Goal: Transaction & Acquisition: Purchase product/service

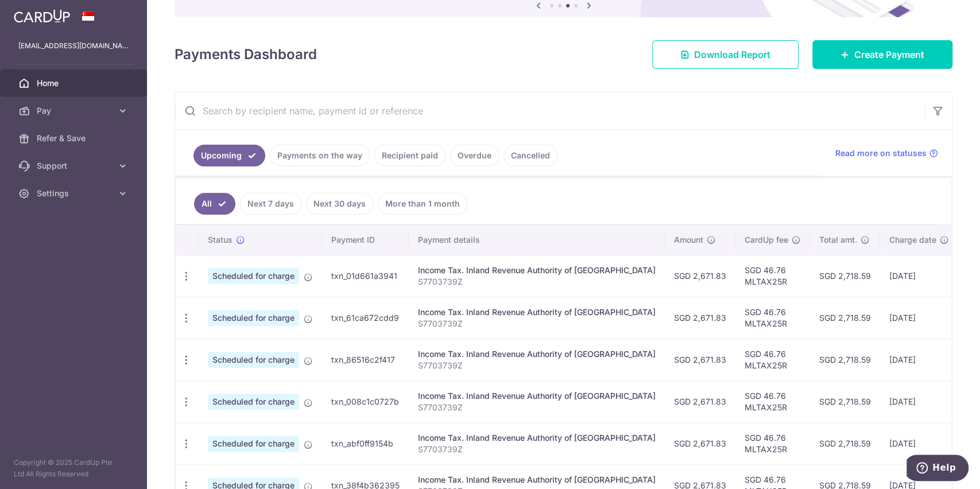
scroll to position [153, 0]
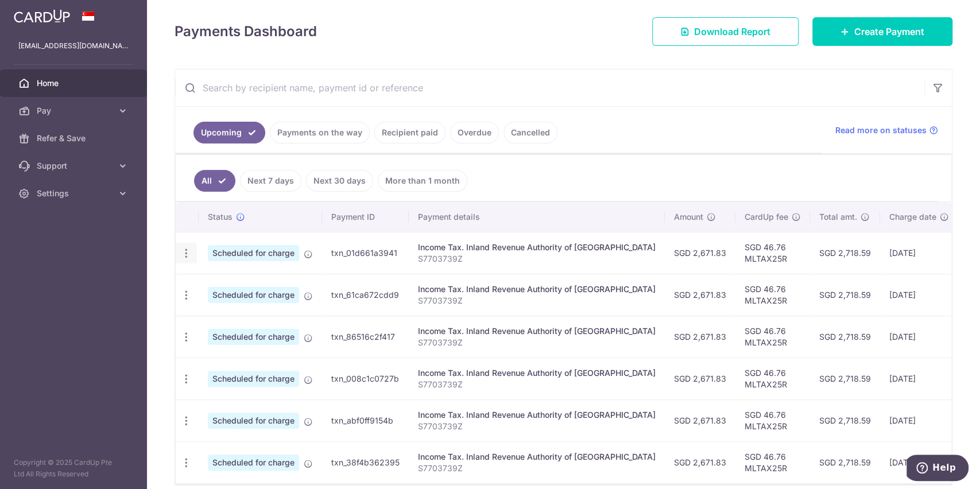
click at [184, 255] on icon "button" at bounding box center [186, 254] width 12 height 12
click at [247, 280] on span "Update payment" at bounding box center [247, 285] width 78 height 14
click at [188, 249] on icon "button" at bounding box center [186, 254] width 12 height 12
click at [254, 281] on span "Update payment" at bounding box center [247, 285] width 78 height 14
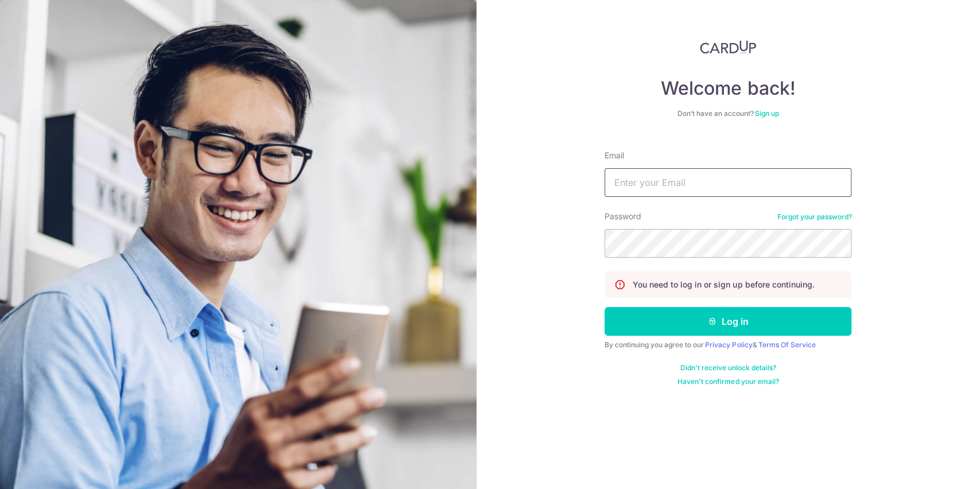
click at [643, 177] on input "Email" at bounding box center [728, 182] width 247 height 29
type input "[EMAIL_ADDRESS][DOMAIN_NAME]"
click at [605, 307] on button "Log in" at bounding box center [728, 321] width 247 height 29
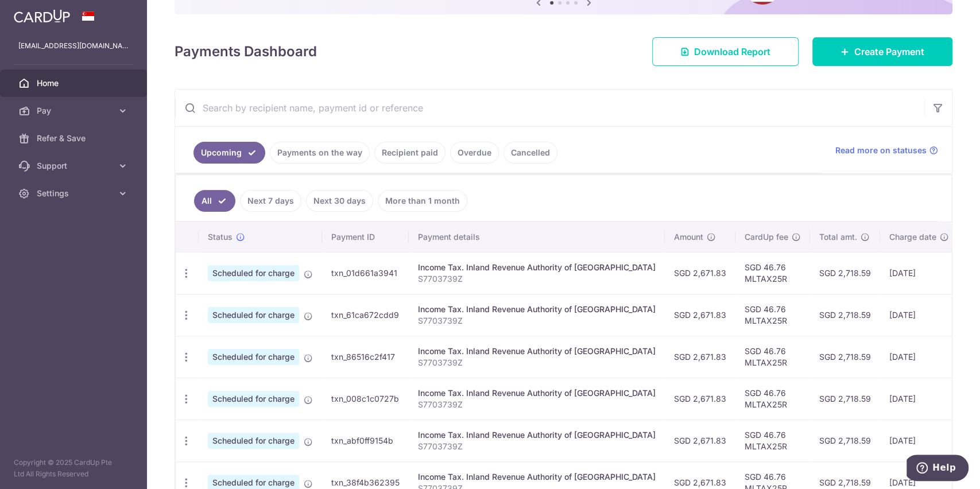
scroll to position [209, 0]
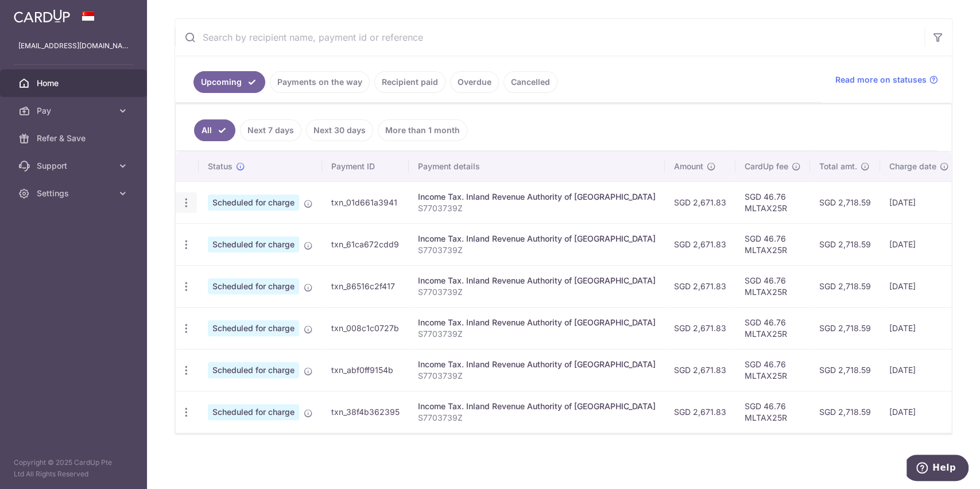
click at [183, 197] on icon "button" at bounding box center [186, 203] width 12 height 12
click at [537, 111] on ul "All Next 7 days Next 30 days More than 1 month" at bounding box center [557, 128] width 762 height 47
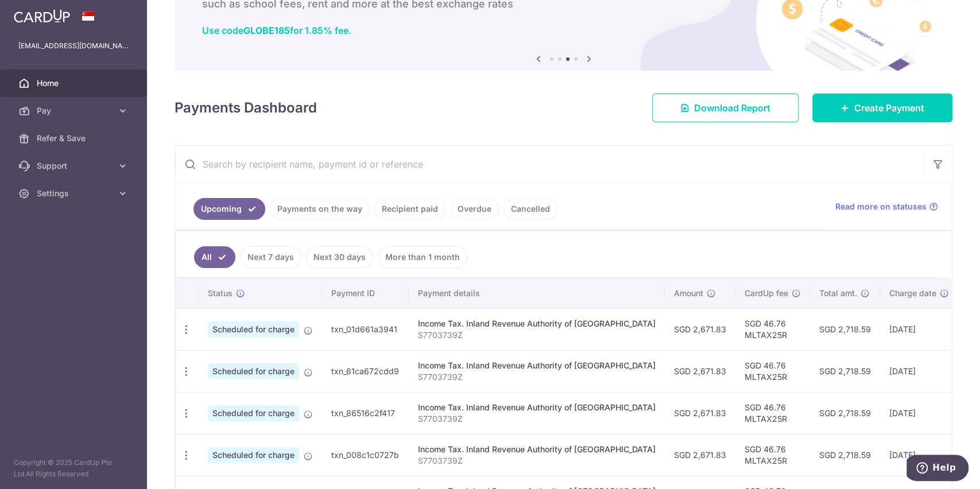
scroll to position [153, 0]
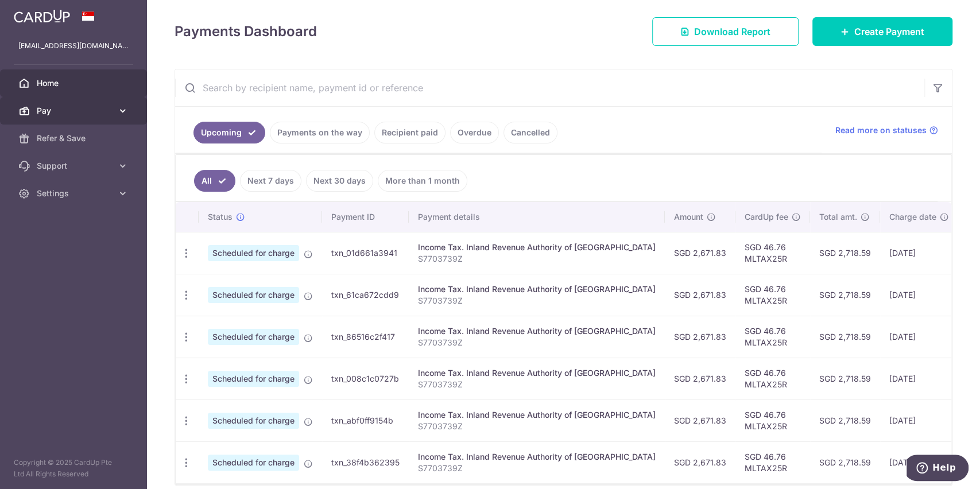
click at [50, 109] on span "Pay" at bounding box center [75, 110] width 76 height 11
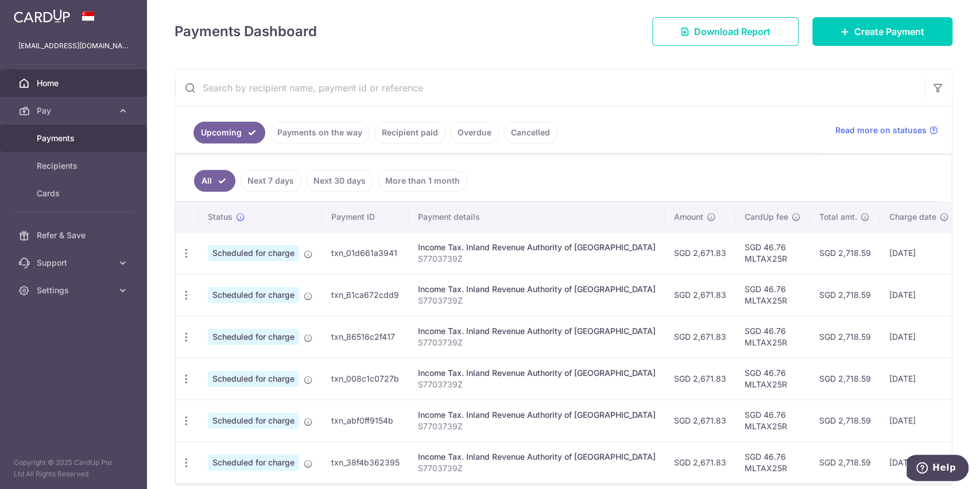
click at [76, 140] on span "Payments" at bounding box center [75, 138] width 76 height 11
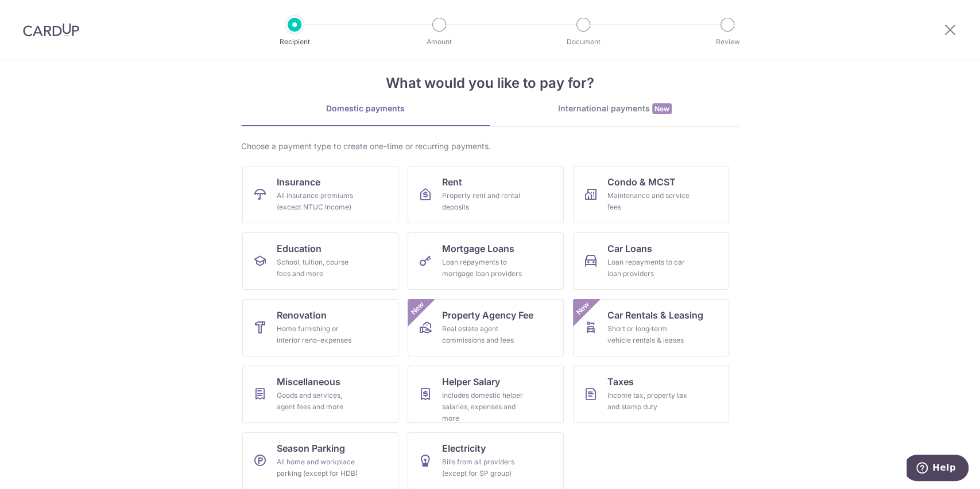
scroll to position [24, 0]
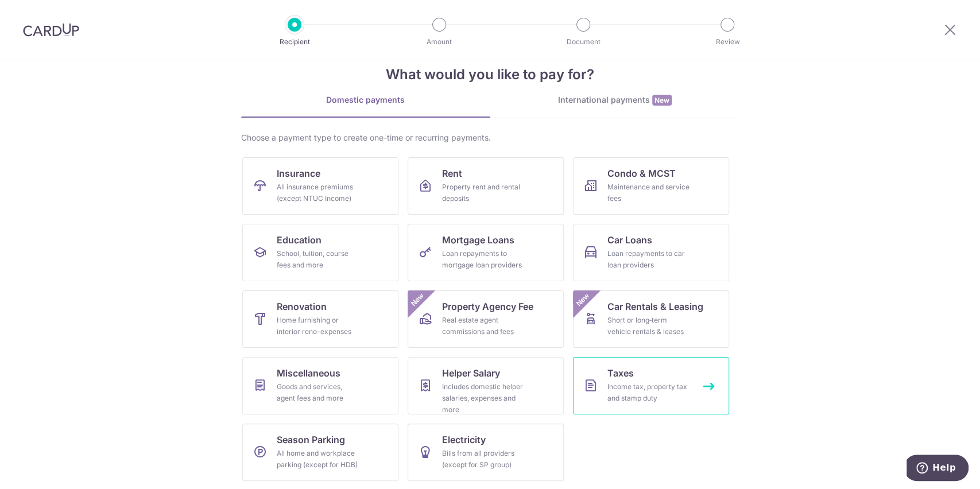
click at [620, 391] on div "Income tax, property tax and stamp duty" at bounding box center [649, 392] width 83 height 23
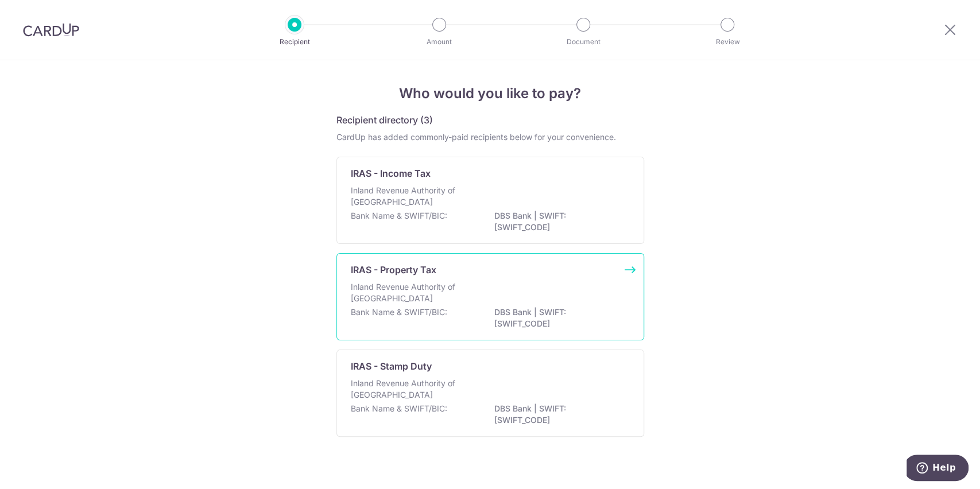
scroll to position [10, 0]
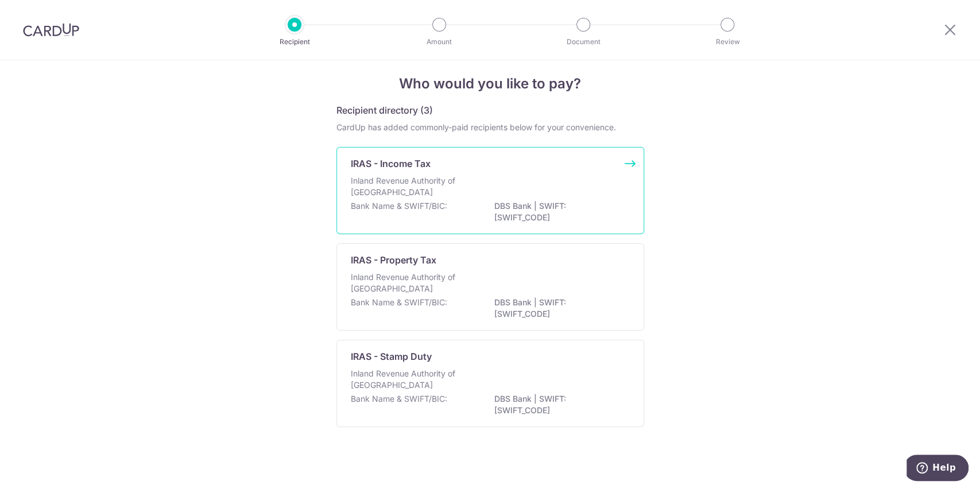
click at [627, 168] on div "IRAS - Income Tax Inland Revenue Authority of [GEOGRAPHIC_DATA] Bank Name & SWI…" at bounding box center [491, 190] width 308 height 87
click at [625, 161] on div "IRAS - Income Tax Inland Revenue Authority of Singapore Bank Name & SWIFT/BIC: …" at bounding box center [491, 190] width 308 height 87
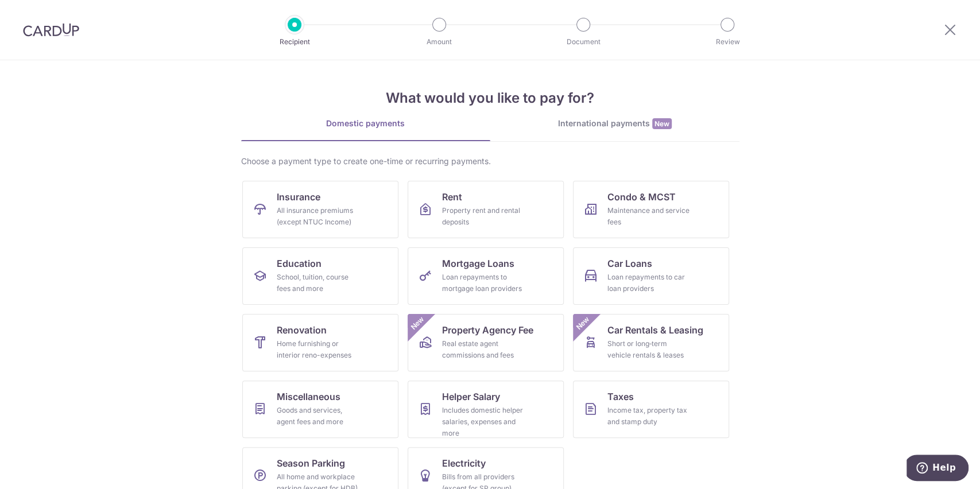
click at [45, 29] on img at bounding box center [51, 30] width 56 height 14
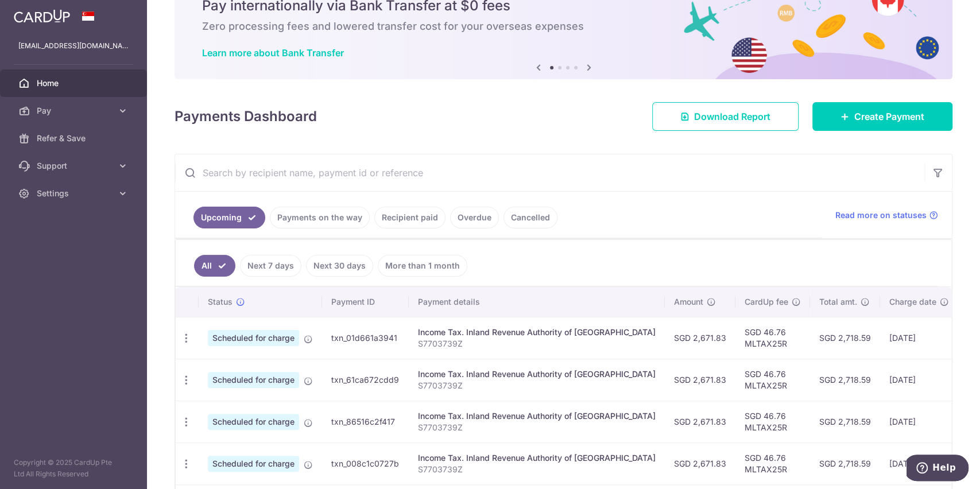
scroll to position [76, 0]
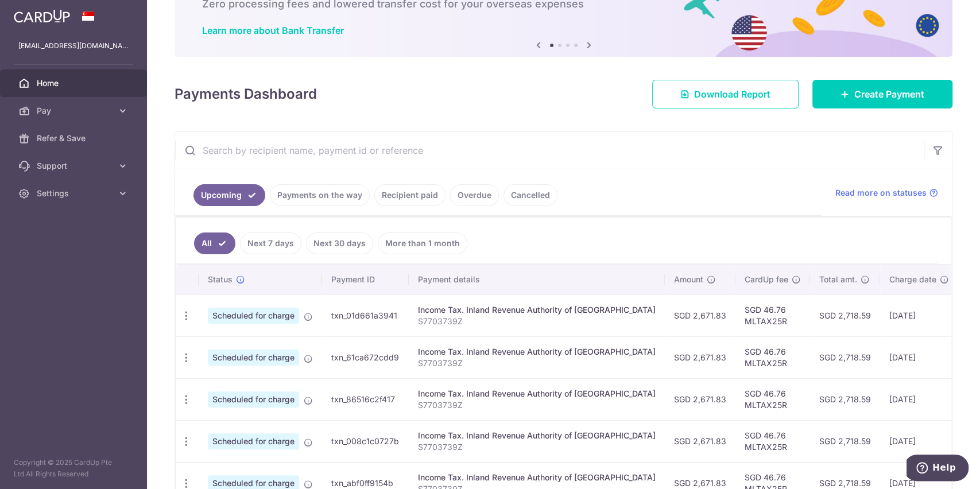
drag, startPoint x: 629, startPoint y: 314, endPoint x: 686, endPoint y: 313, distance: 57.4
click at [686, 313] on td "SGD 2,671.83" at bounding box center [700, 316] width 71 height 42
copy td "SGD 2,671.83"
click at [83, 102] on link "Pay" at bounding box center [73, 111] width 147 height 28
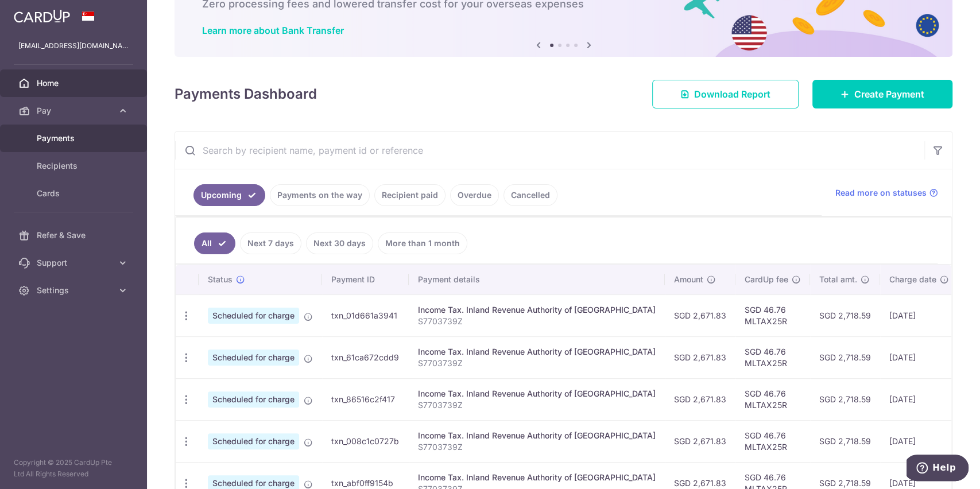
click at [83, 127] on link "Payments" at bounding box center [73, 139] width 147 height 28
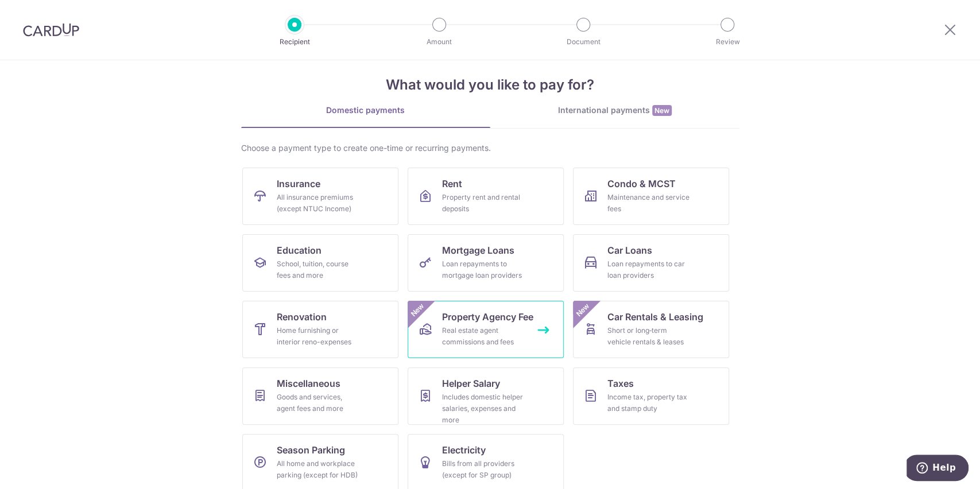
scroll to position [24, 0]
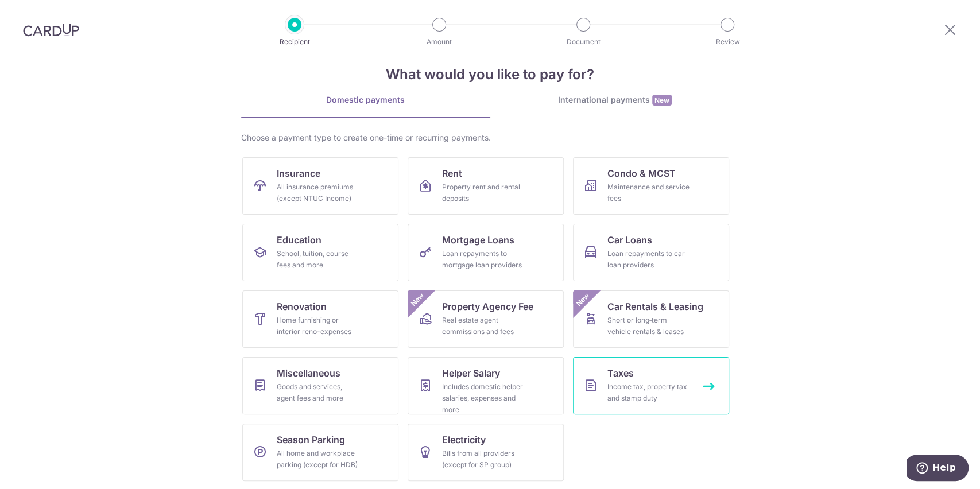
click at [635, 389] on div "Income tax, property tax and stamp duty" at bounding box center [649, 392] width 83 height 23
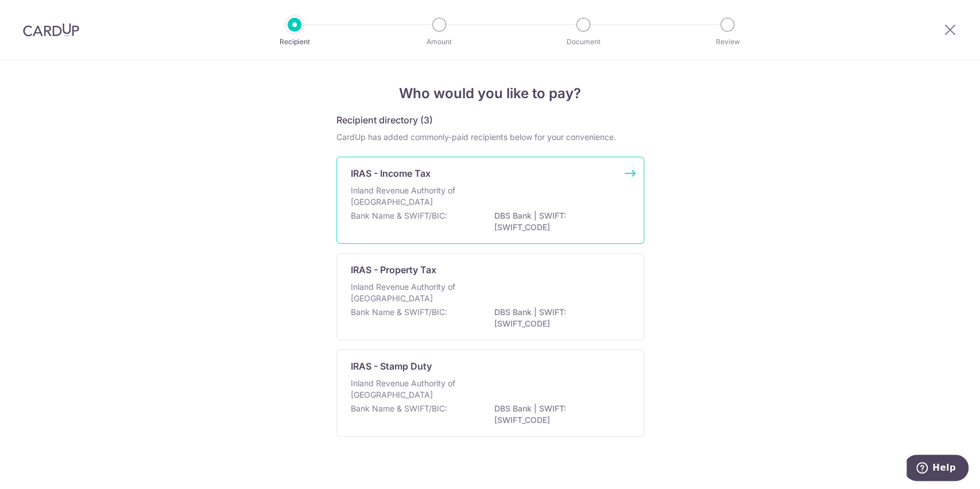
click at [614, 172] on div "IRAS - Income Tax" at bounding box center [490, 174] width 279 height 14
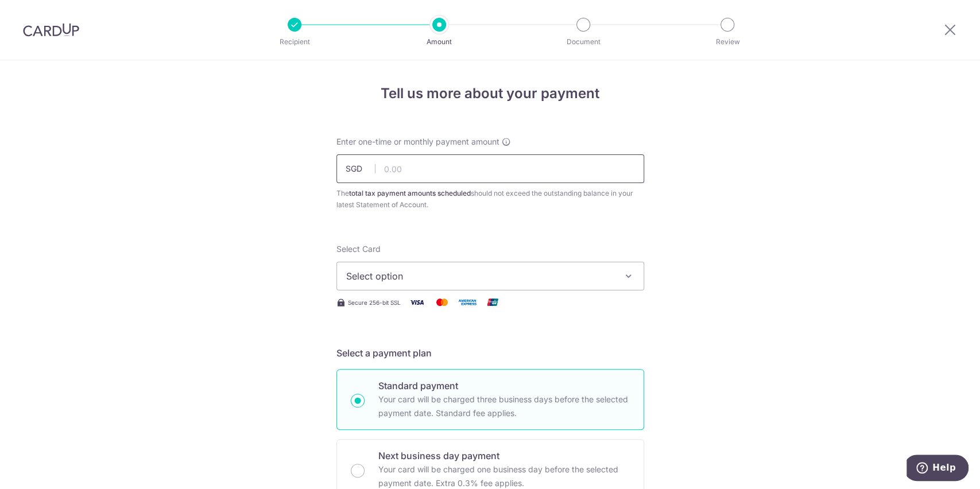
click at [386, 167] on input "text" at bounding box center [491, 168] width 308 height 29
type input "2,671.83"
click at [409, 279] on span "Select option" at bounding box center [480, 276] width 268 height 14
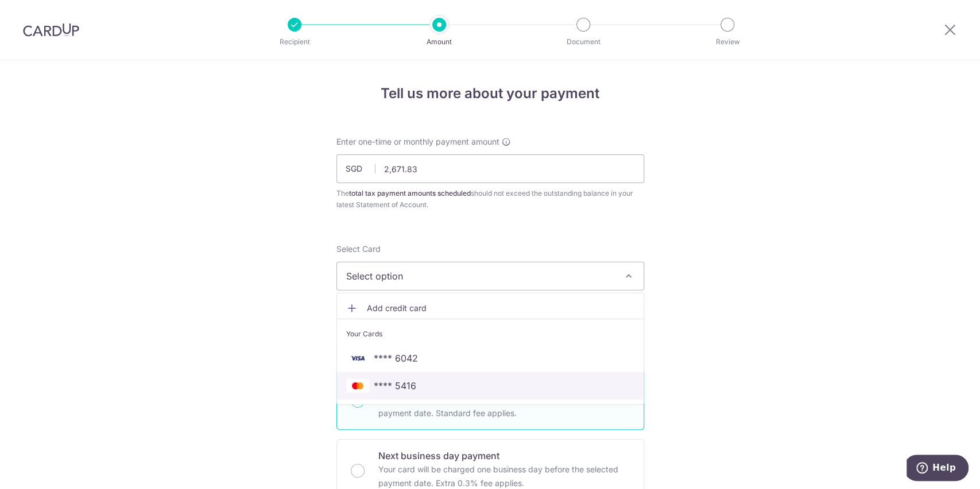
click at [421, 381] on span "**** 5416" at bounding box center [490, 386] width 288 height 14
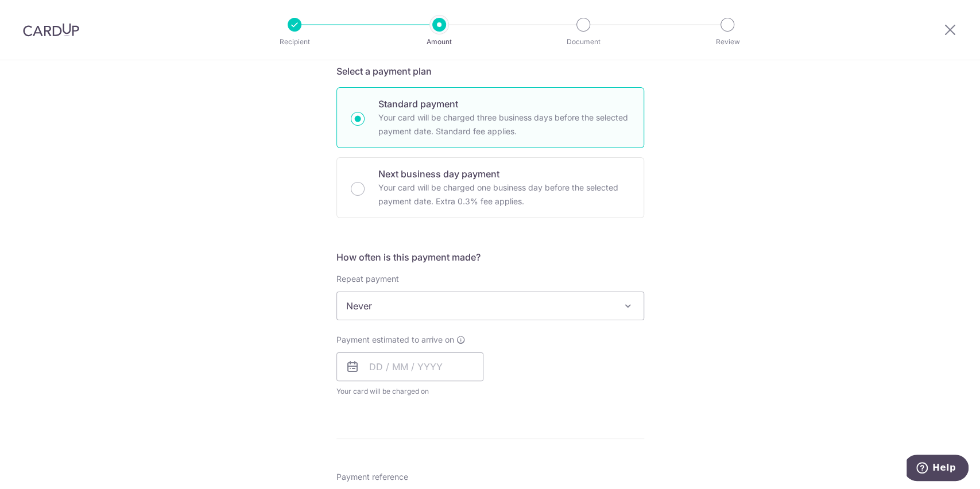
scroll to position [306, 0]
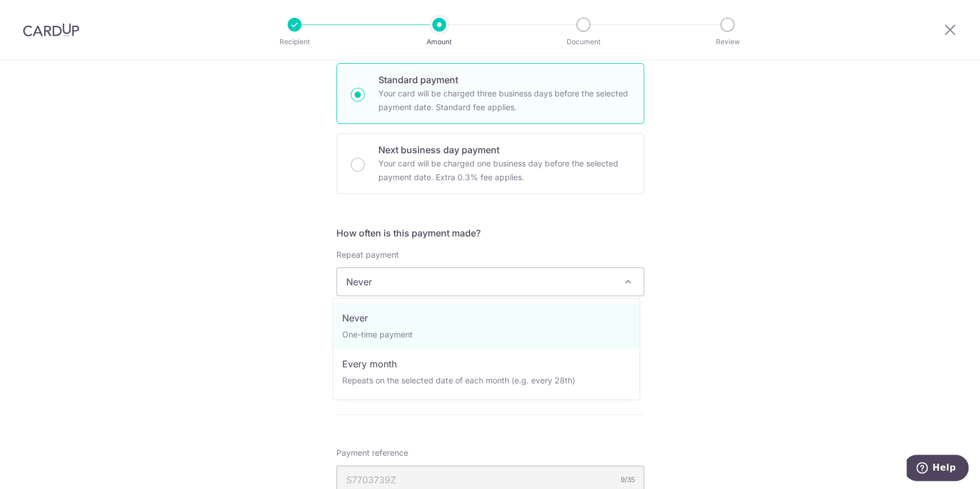
click at [436, 283] on span "Never" at bounding box center [490, 282] width 307 height 28
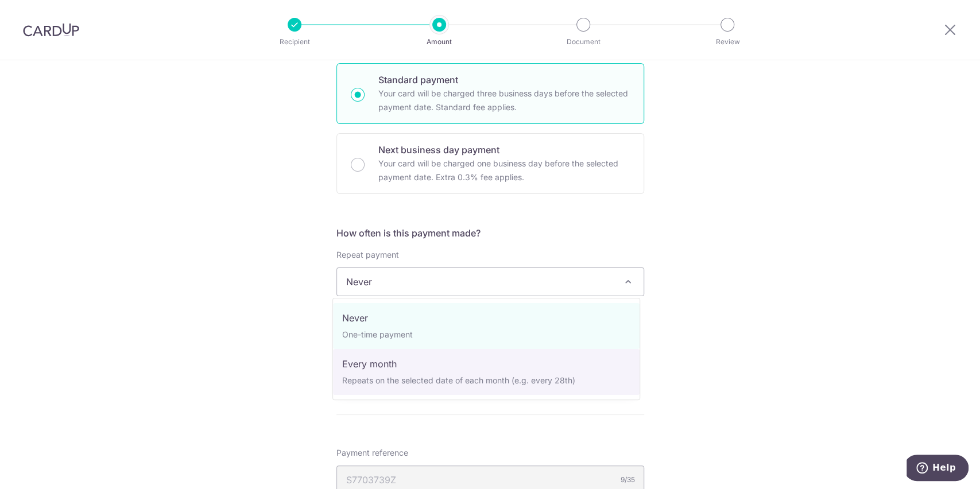
select select "3"
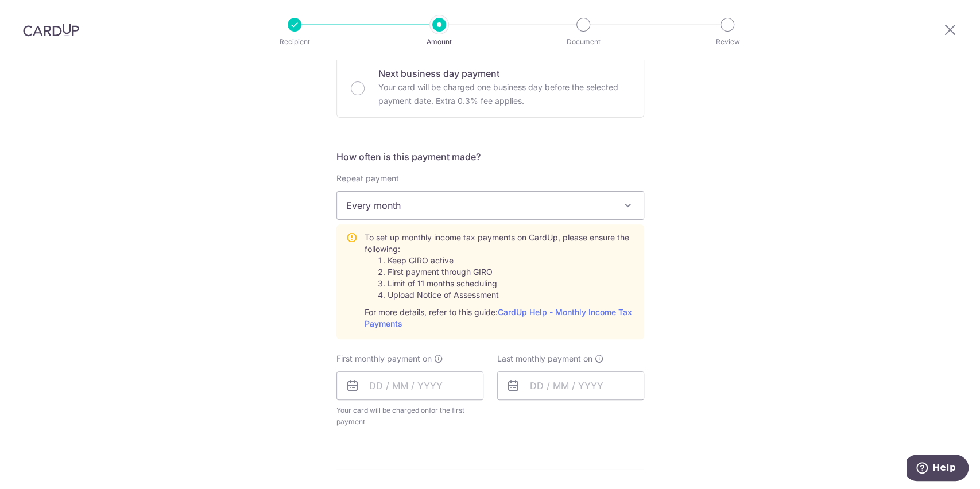
scroll to position [459, 0]
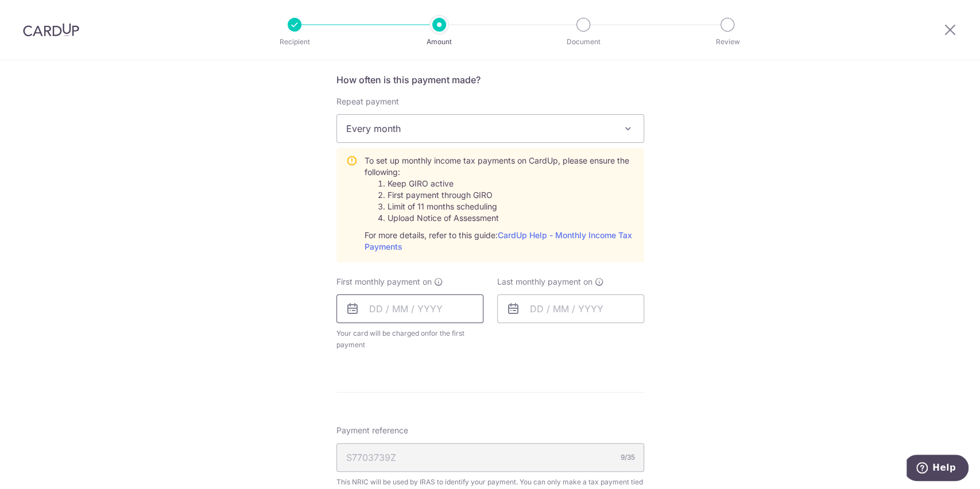
click at [427, 307] on input "text" at bounding box center [410, 309] width 147 height 29
click at [474, 430] on link "17" at bounding box center [475, 436] width 18 height 18
type input "17/10/2025"
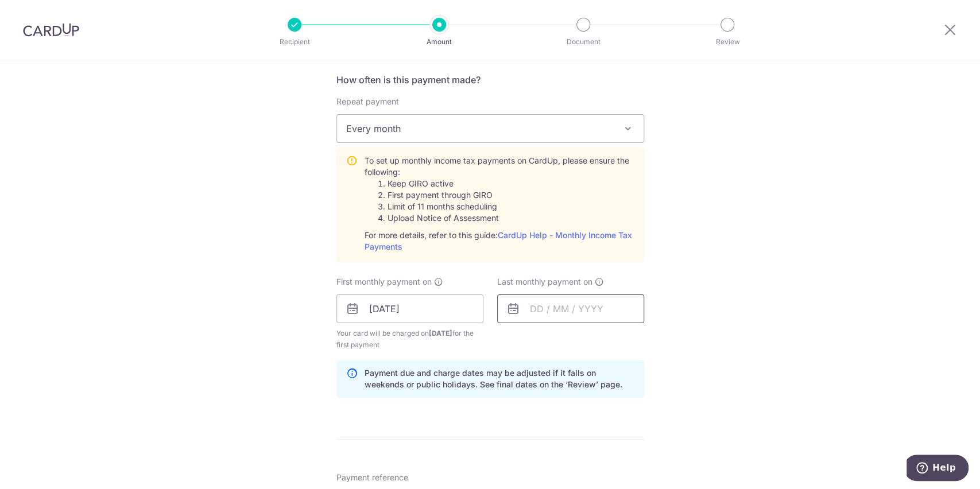
click at [542, 315] on input "text" at bounding box center [570, 309] width 147 height 29
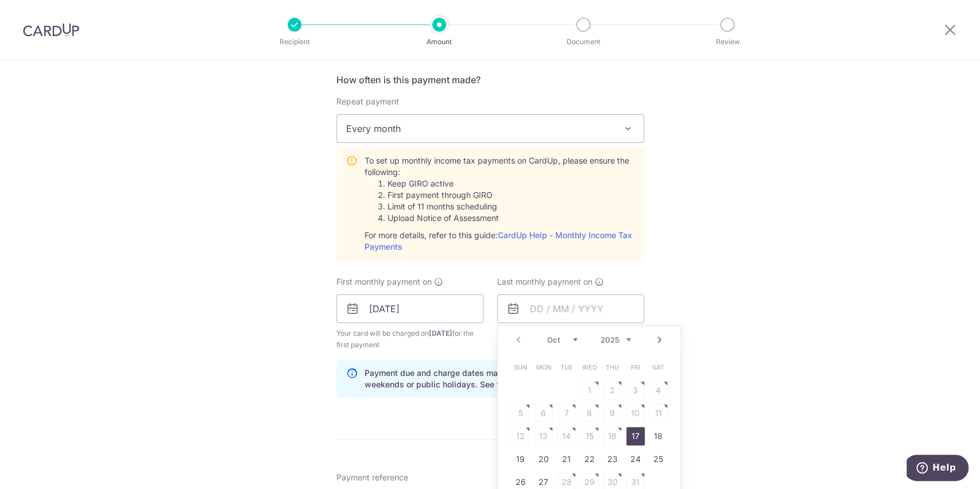
click at [654, 334] on link "Next" at bounding box center [660, 340] width 14 height 14
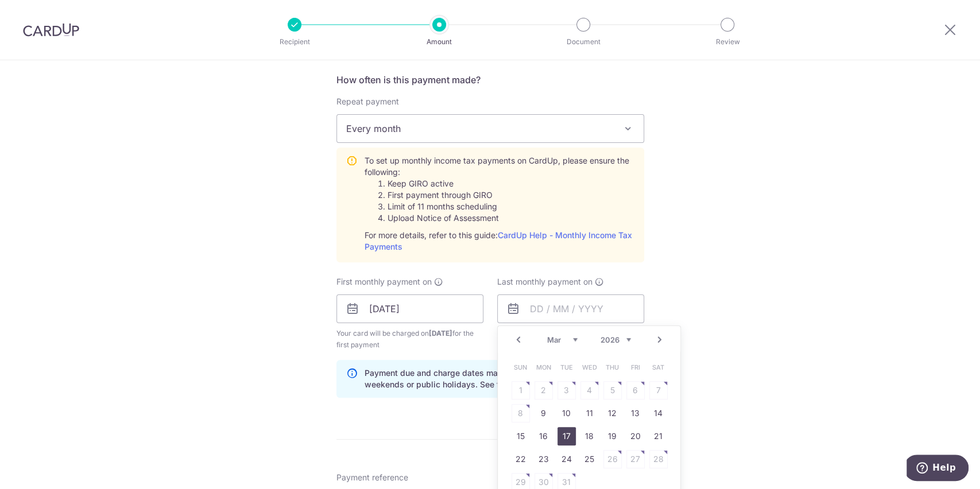
click at [558, 434] on link "17" at bounding box center [567, 436] width 18 height 18
type input "[DATE]"
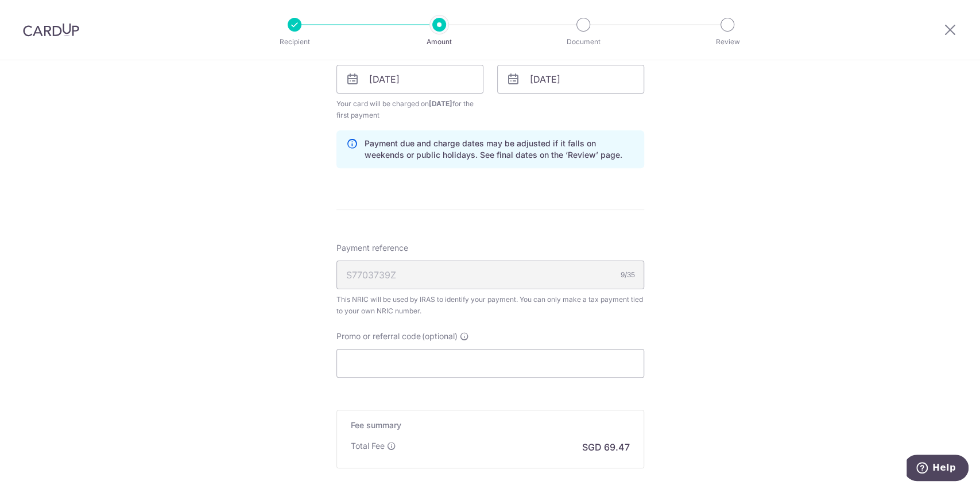
scroll to position [765, 0]
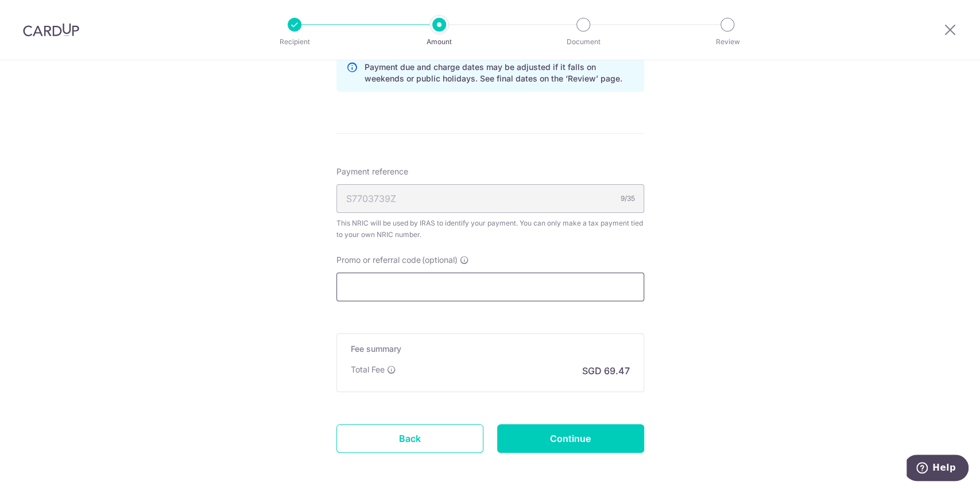
click at [407, 287] on input "Promo or referral code (optional)" at bounding box center [491, 287] width 308 height 29
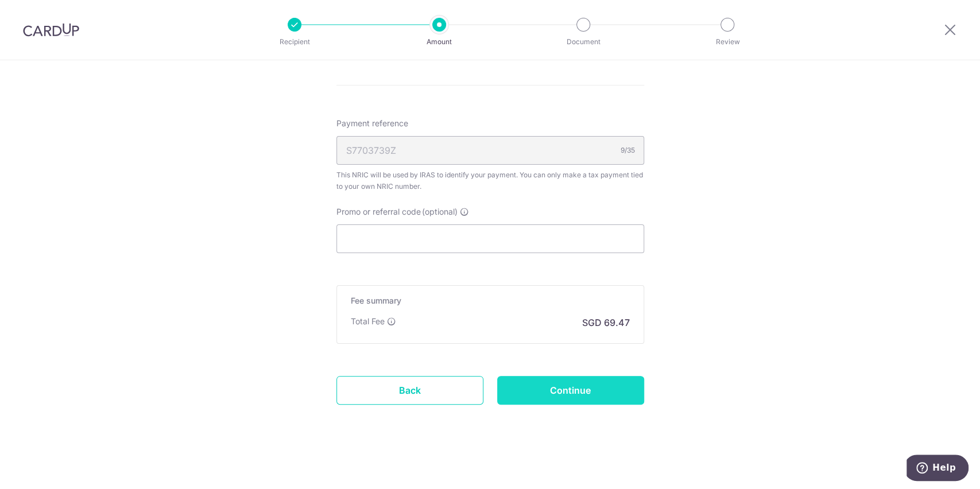
click at [574, 392] on input "Continue" at bounding box center [570, 390] width 147 height 29
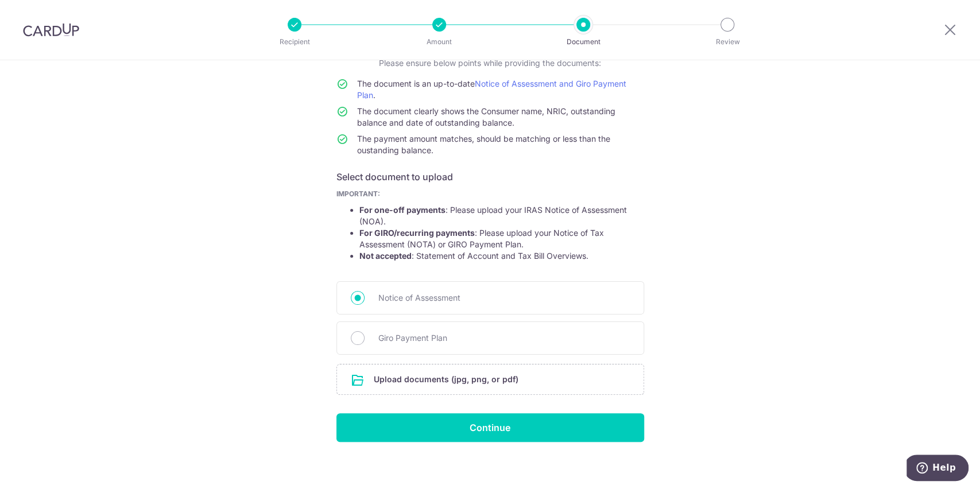
scroll to position [96, 0]
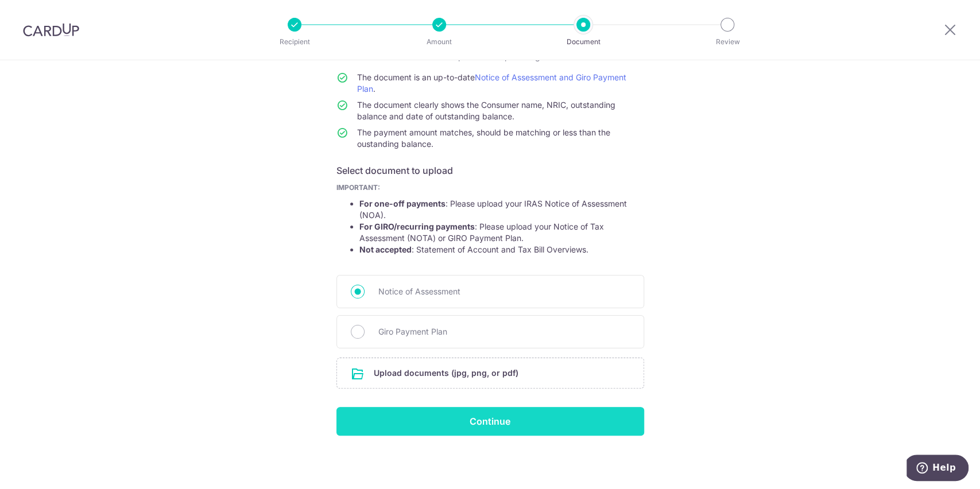
click at [536, 424] on input "Continue" at bounding box center [491, 421] width 308 height 29
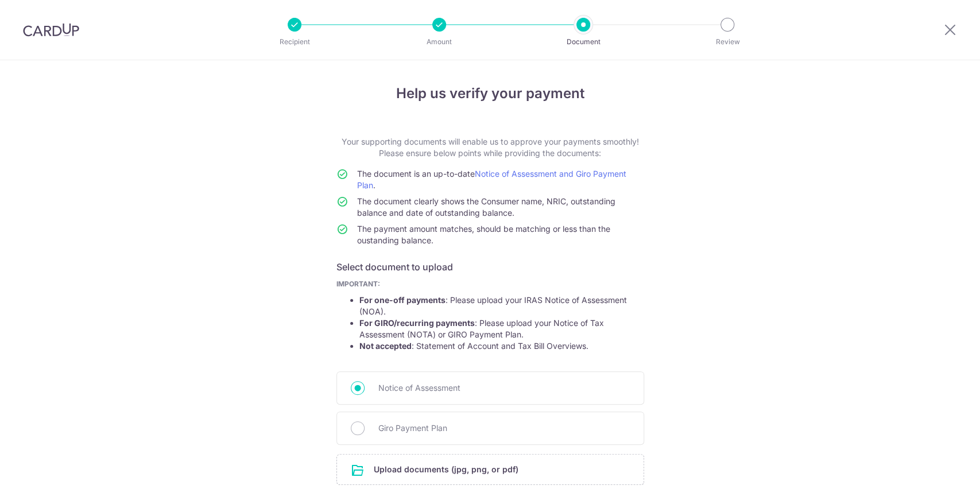
scroll to position [112, 0]
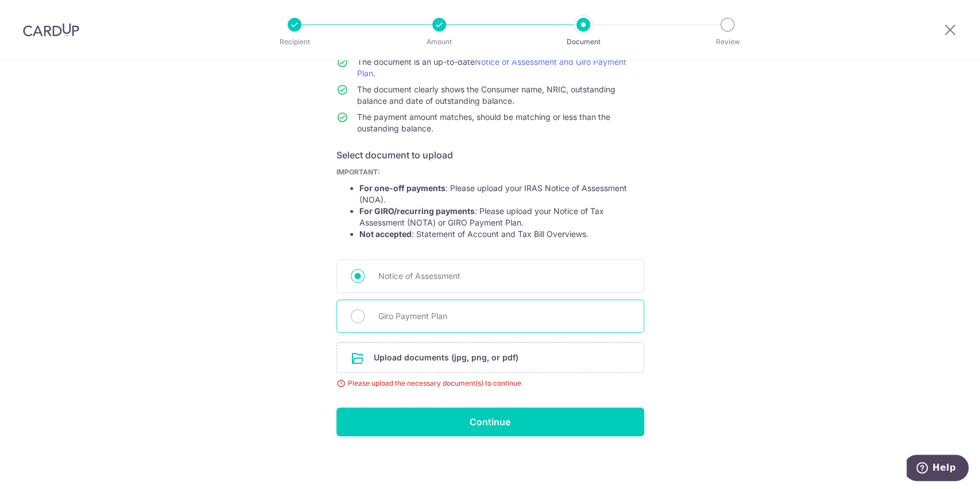
click at [480, 323] on div "Giro Payment Plan" at bounding box center [491, 316] width 308 height 33
click at [381, 311] on span "Giro Payment Plan" at bounding box center [504, 317] width 252 height 14
click at [365, 311] on input "Giro Payment Plan" at bounding box center [358, 317] width 14 height 14
radio input "true"
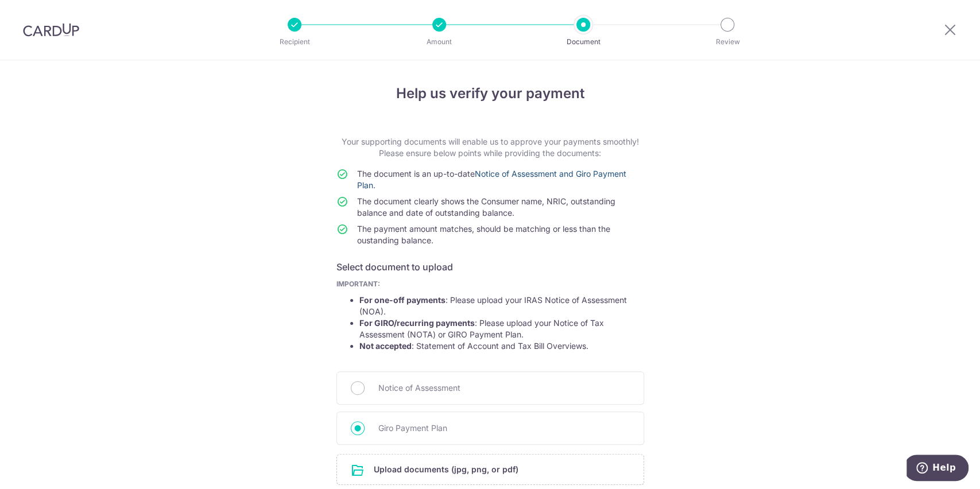
scroll to position [76, 0]
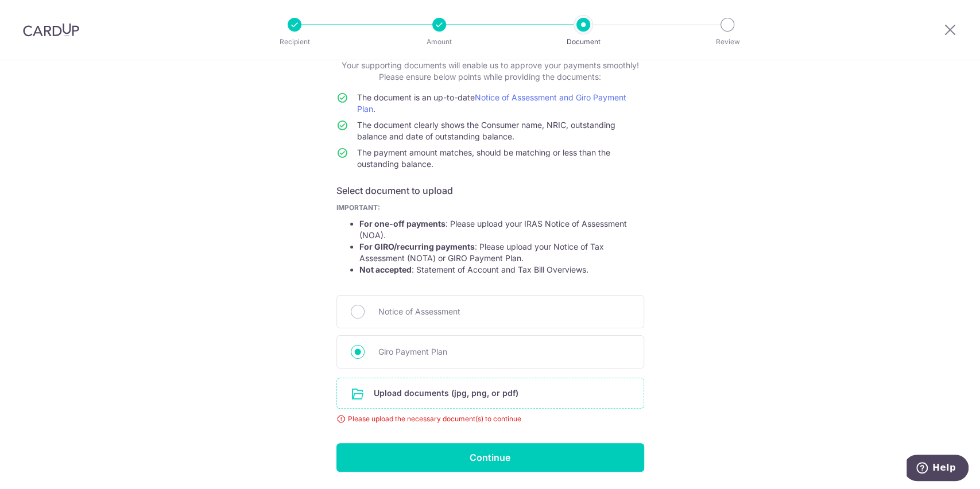
click at [437, 393] on input "file" at bounding box center [490, 393] width 307 height 30
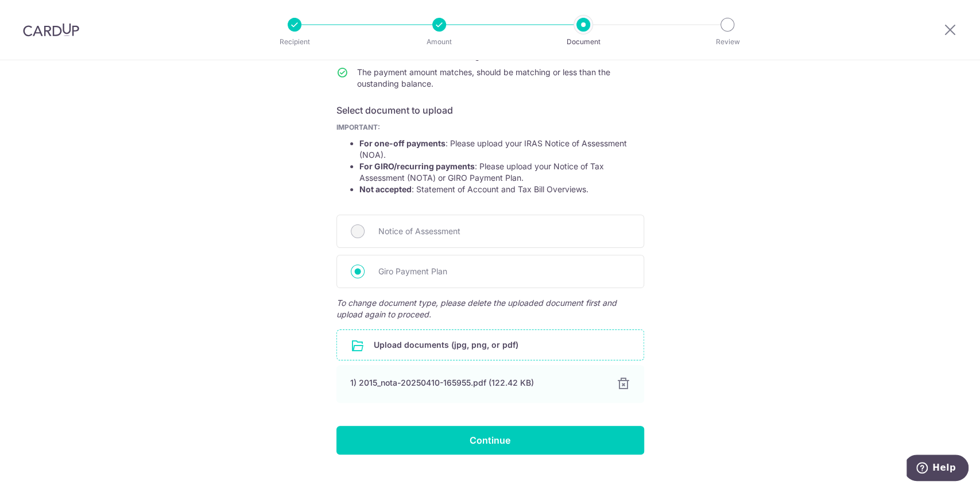
scroll to position [175, 0]
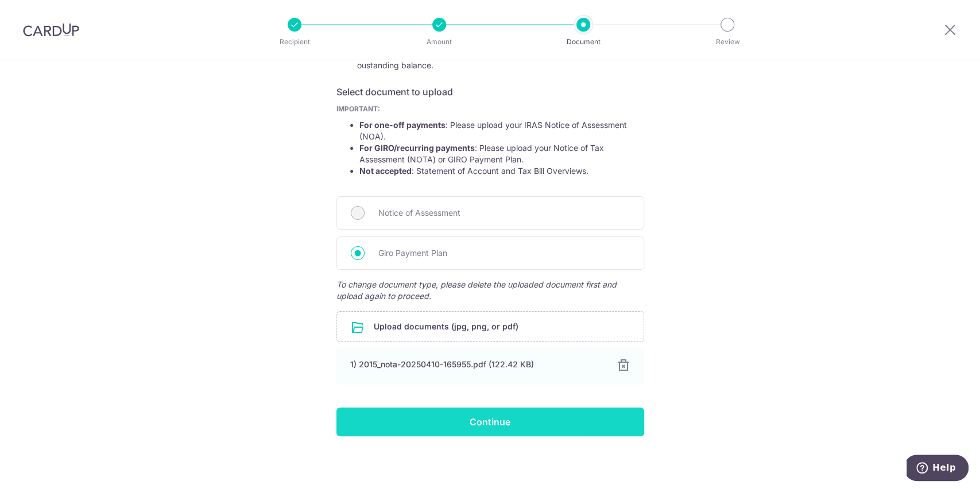
click at [498, 420] on input "Continue" at bounding box center [491, 422] width 308 height 29
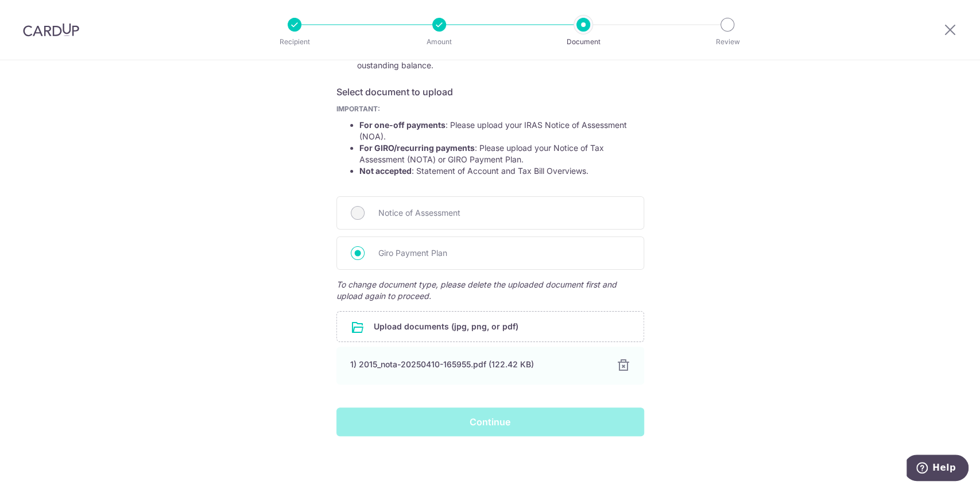
scroll to position [22, 0]
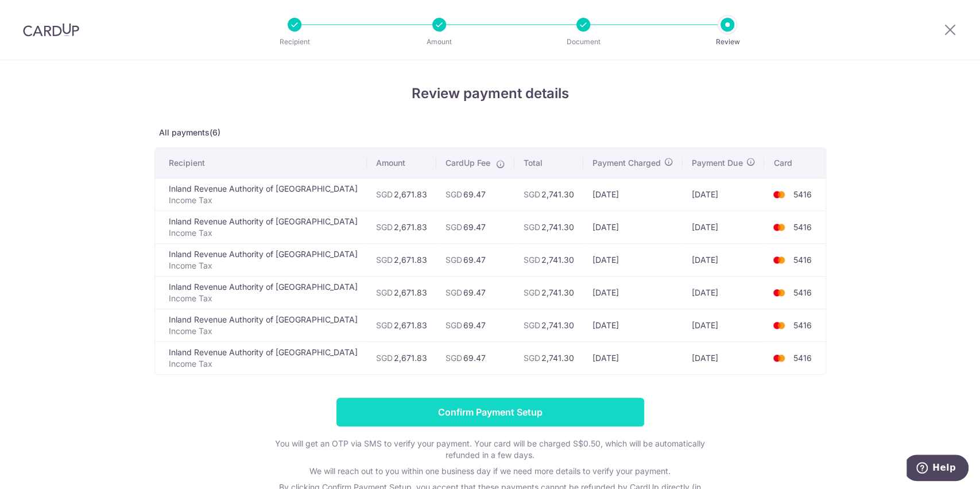
click at [503, 407] on input "Confirm Payment Setup" at bounding box center [491, 412] width 308 height 29
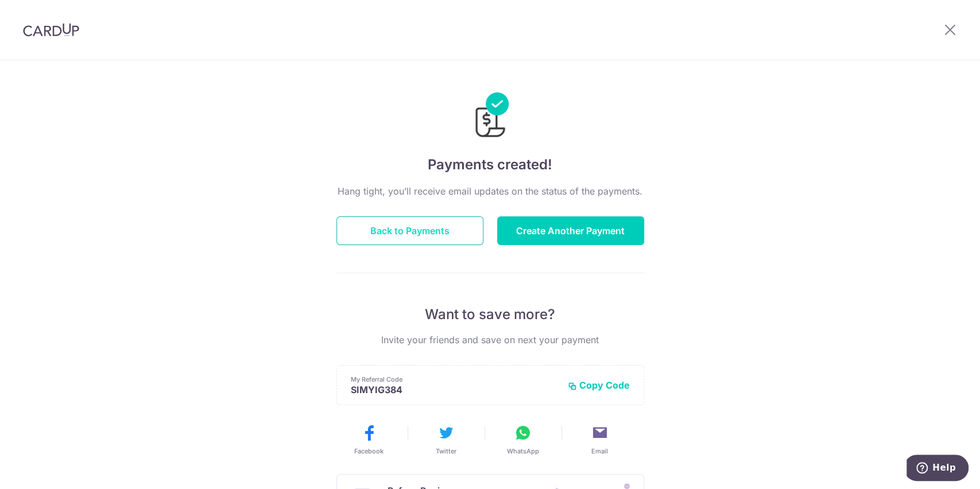
click at [434, 231] on button "Back to Payments" at bounding box center [410, 230] width 147 height 29
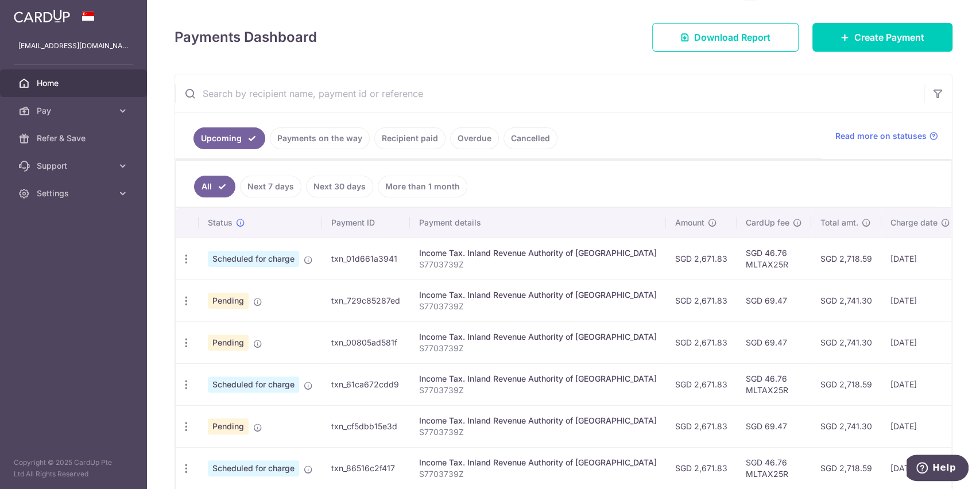
scroll to position [153, 0]
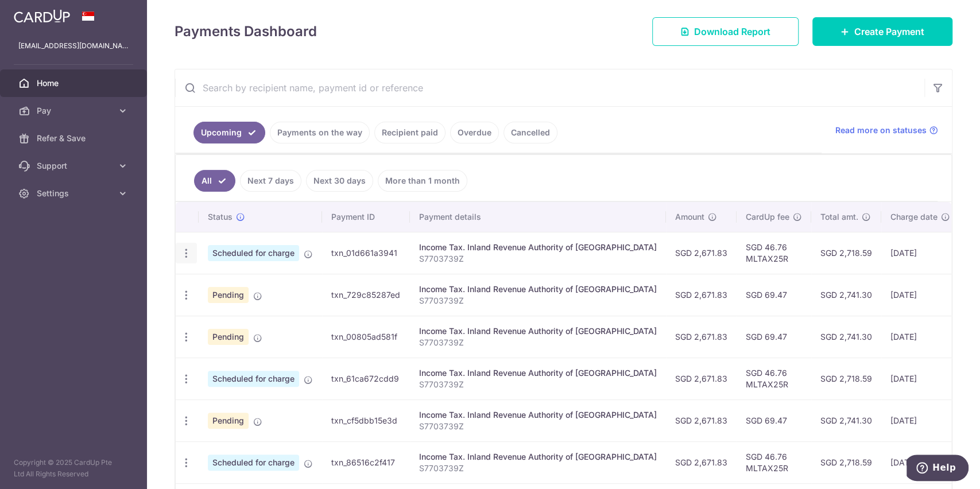
click at [186, 249] on icon "button" at bounding box center [186, 254] width 12 height 12
click at [523, 129] on link "Cancelled" at bounding box center [531, 133] width 54 height 22
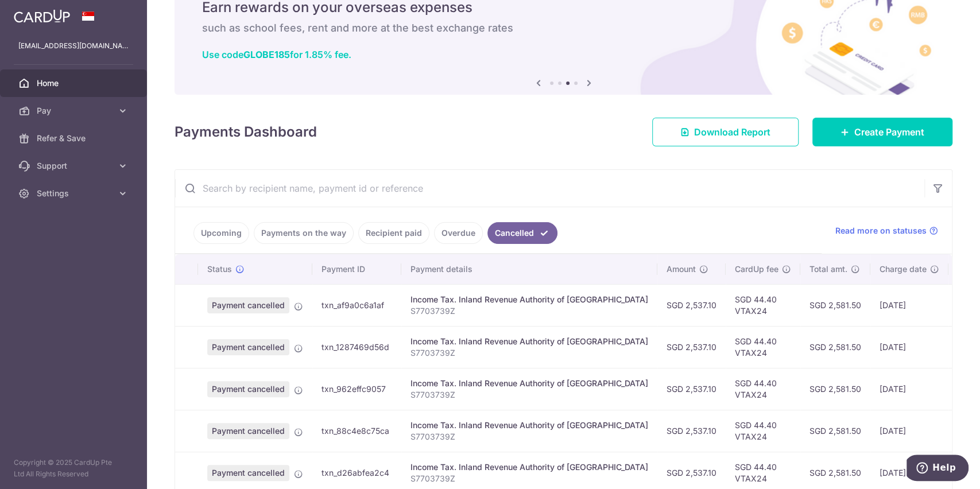
scroll to position [76, 0]
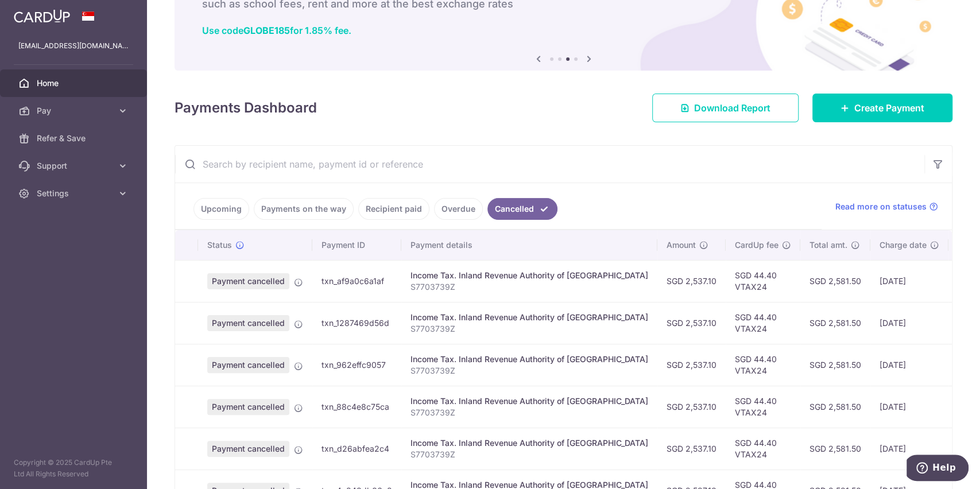
click at [214, 203] on link "Upcoming" at bounding box center [222, 209] width 56 height 22
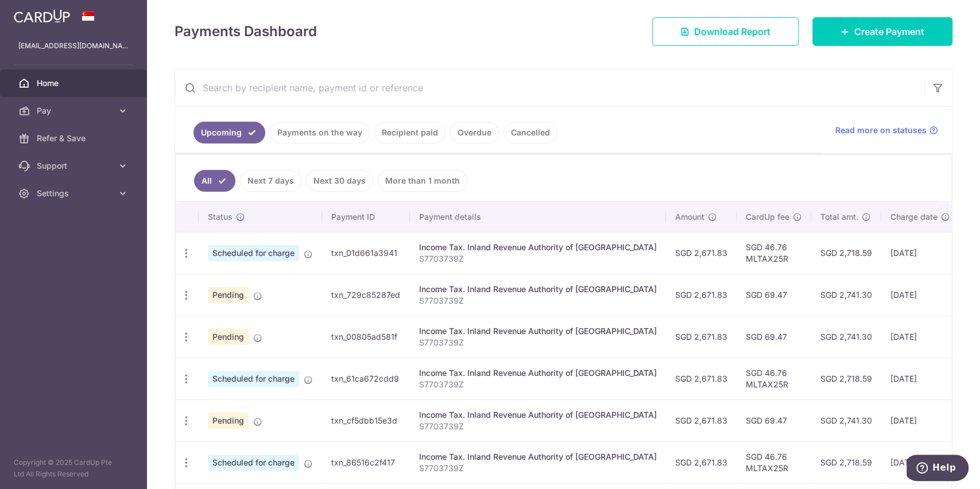
scroll to position [230, 0]
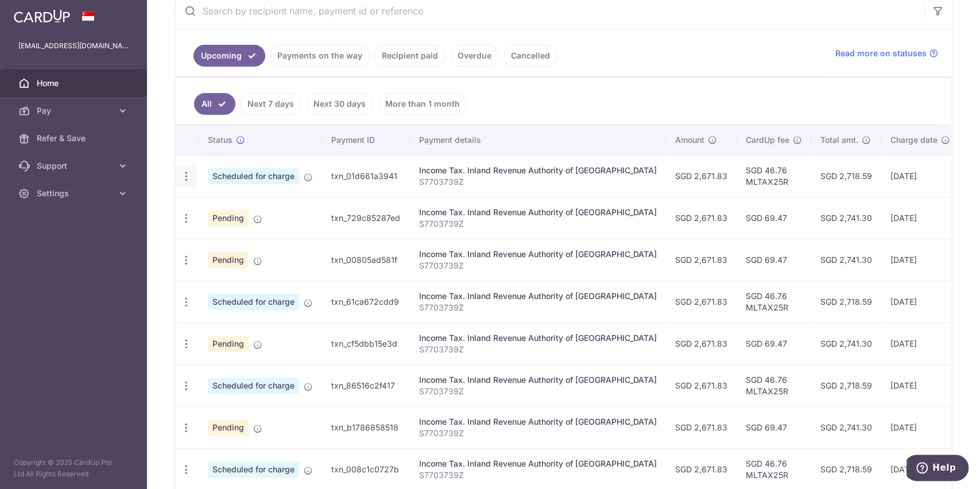
click at [185, 175] on icon "button" at bounding box center [186, 177] width 12 height 12
click at [242, 233] on span "Cancel payment" at bounding box center [247, 236] width 77 height 14
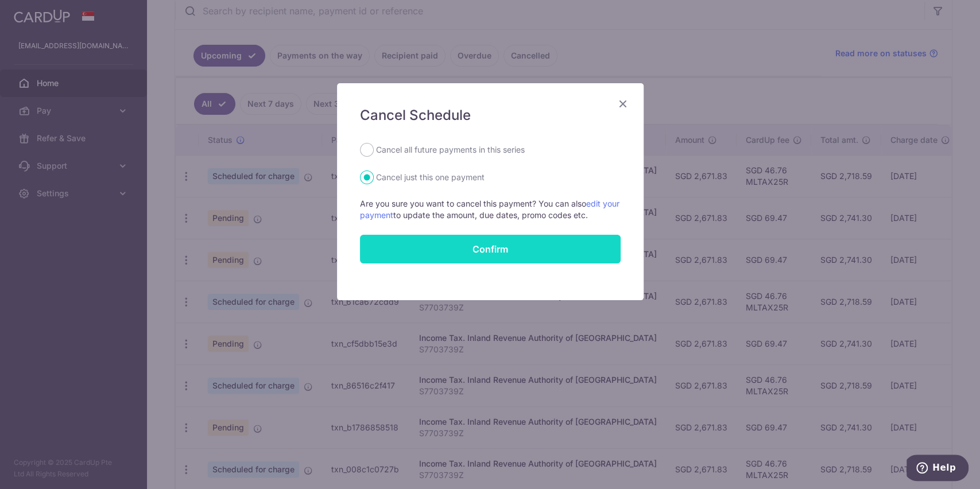
click at [491, 245] on button "Confirm" at bounding box center [490, 249] width 261 height 29
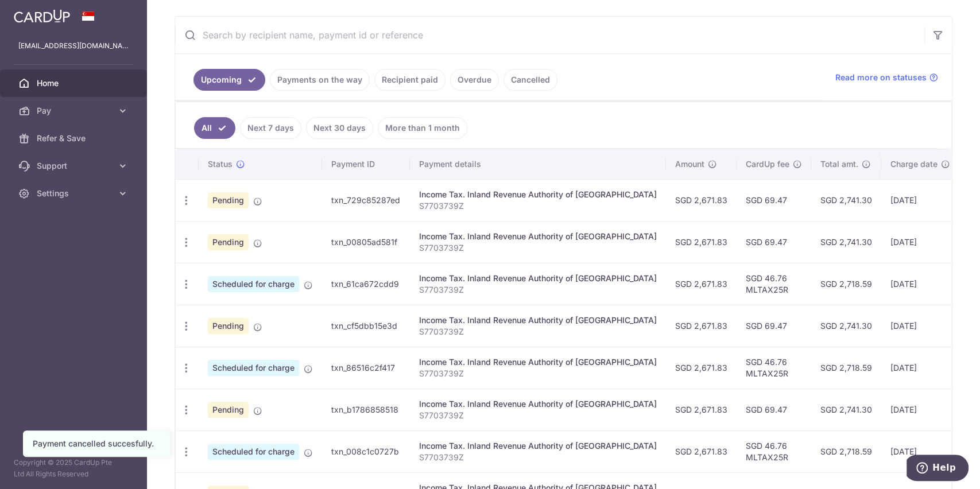
scroll to position [230, 0]
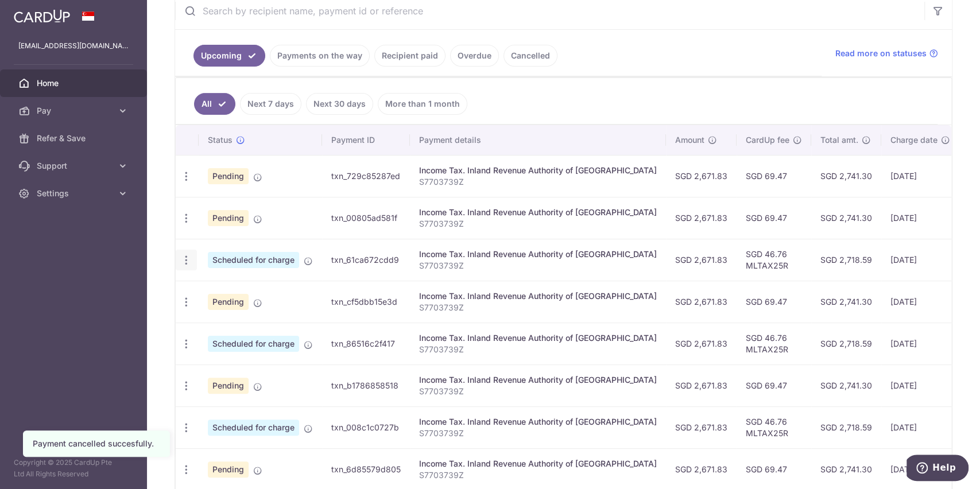
click at [184, 261] on icon "button" at bounding box center [186, 260] width 12 height 12
click at [264, 308] on link "Cancel payment" at bounding box center [235, 320] width 119 height 29
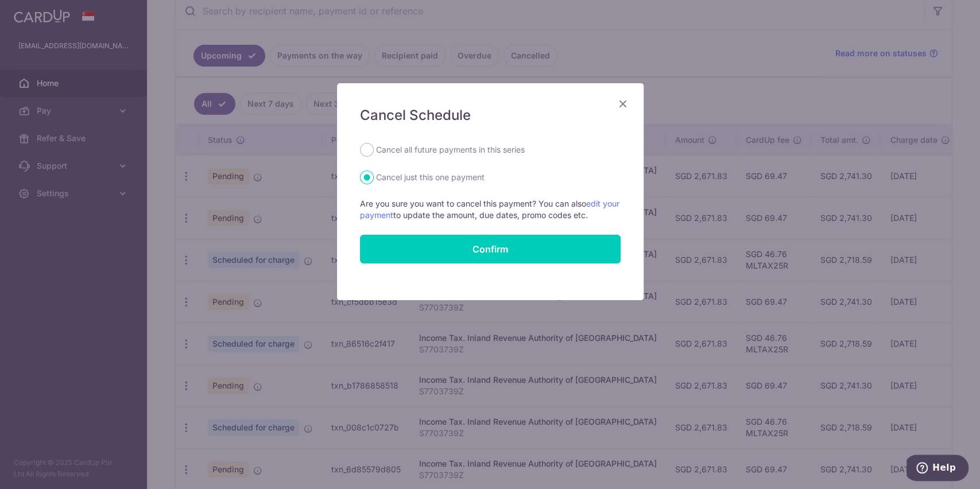
click at [445, 148] on label "Cancel all future payments in this series" at bounding box center [450, 150] width 149 height 14
click at [374, 148] on input "Cancel all future payments in this series" at bounding box center [367, 150] width 14 height 14
radio input "true"
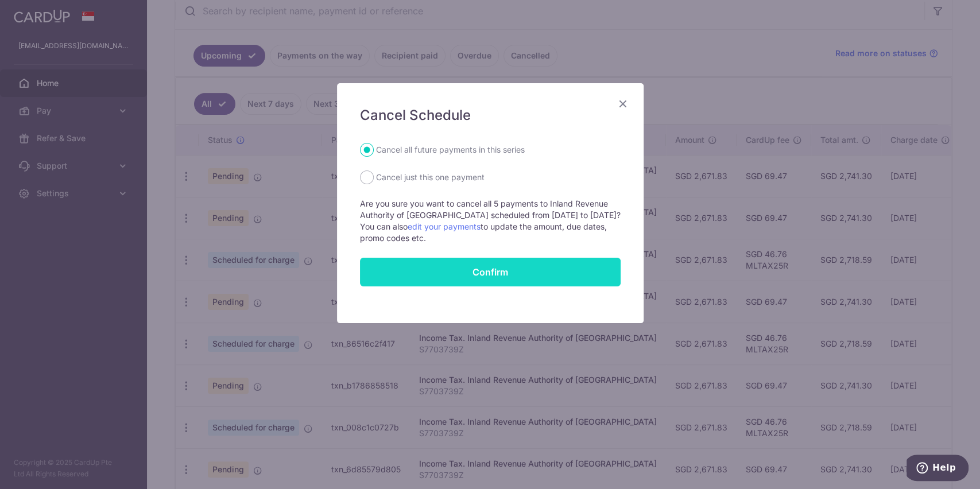
click at [485, 266] on button "Confirm" at bounding box center [490, 272] width 261 height 29
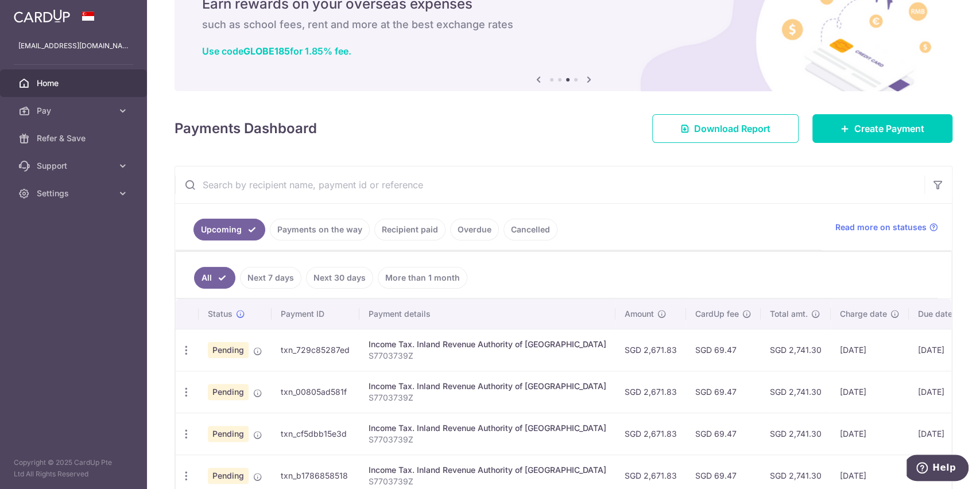
scroll to position [133, 0]
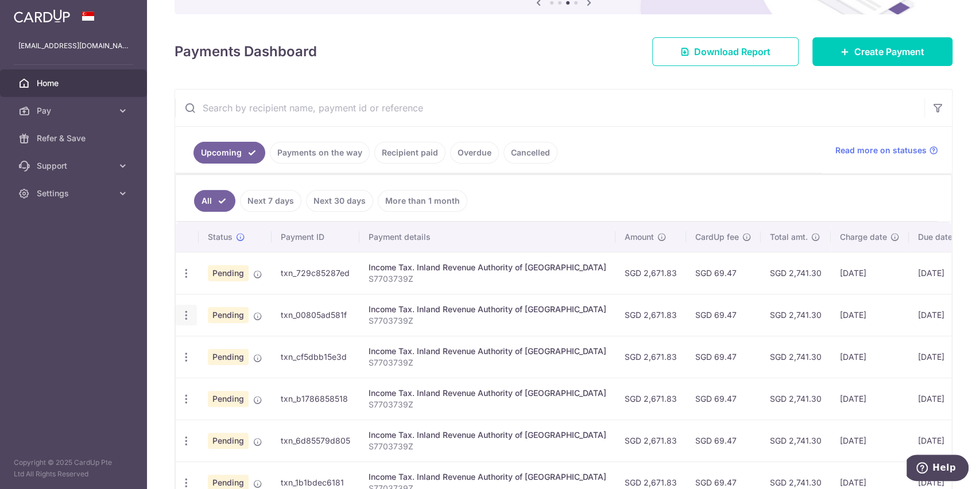
click at [184, 311] on icon "button" at bounding box center [186, 316] width 12 height 12
click at [263, 341] on span "Update payment" at bounding box center [247, 347] width 78 height 14
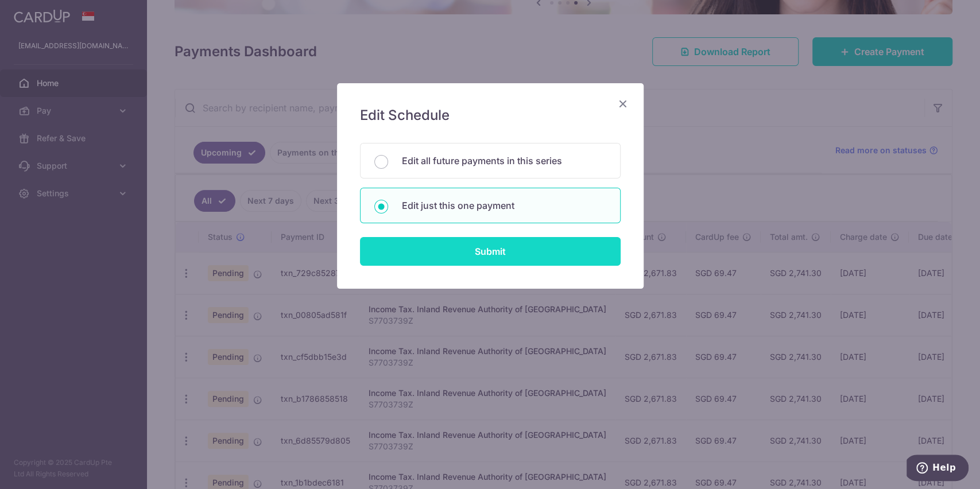
click at [486, 246] on input "Submit" at bounding box center [490, 251] width 261 height 29
radio input "true"
type input "2,671.83"
type input "[DATE]"
type input "S7703739Z"
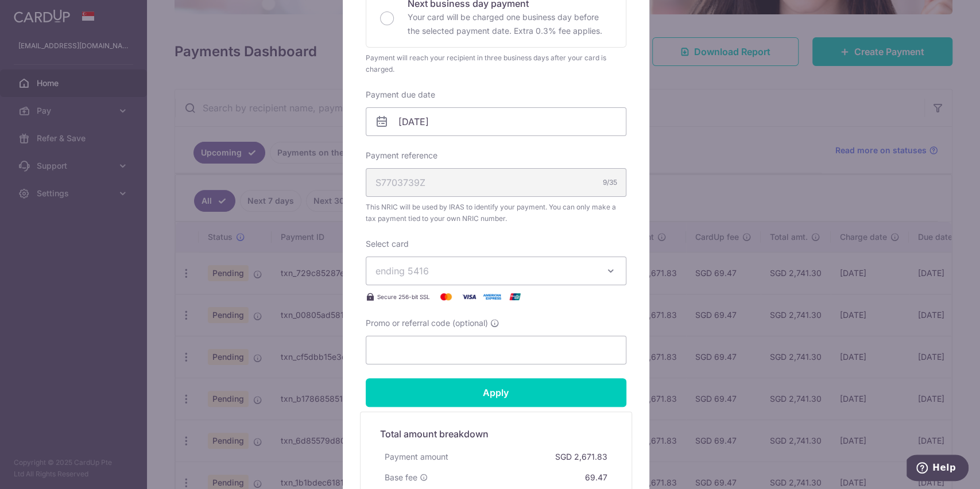
scroll to position [306, 0]
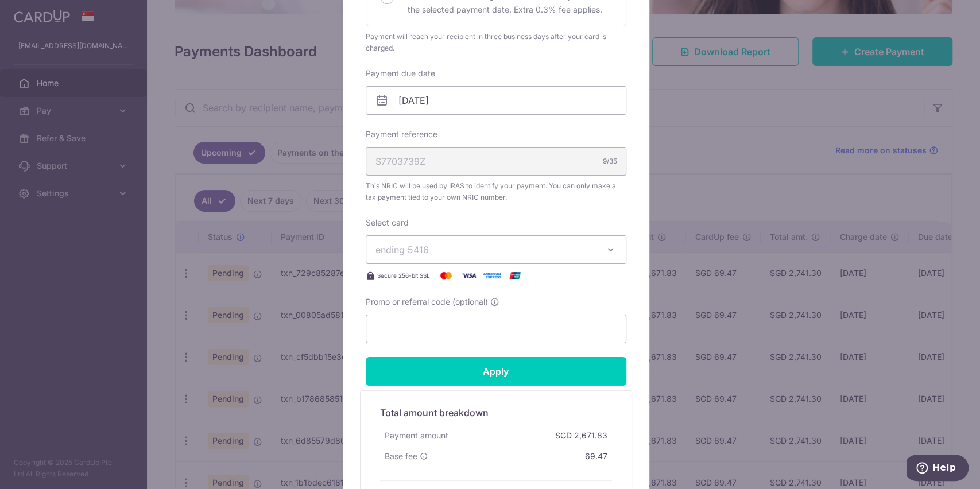
click at [558, 250] on span "ending 5416" at bounding box center [486, 250] width 221 height 14
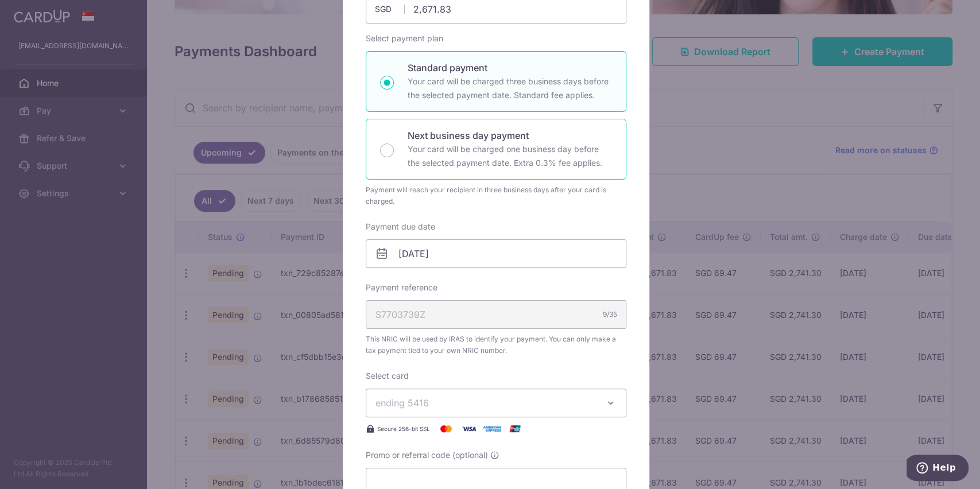
scroll to position [0, 0]
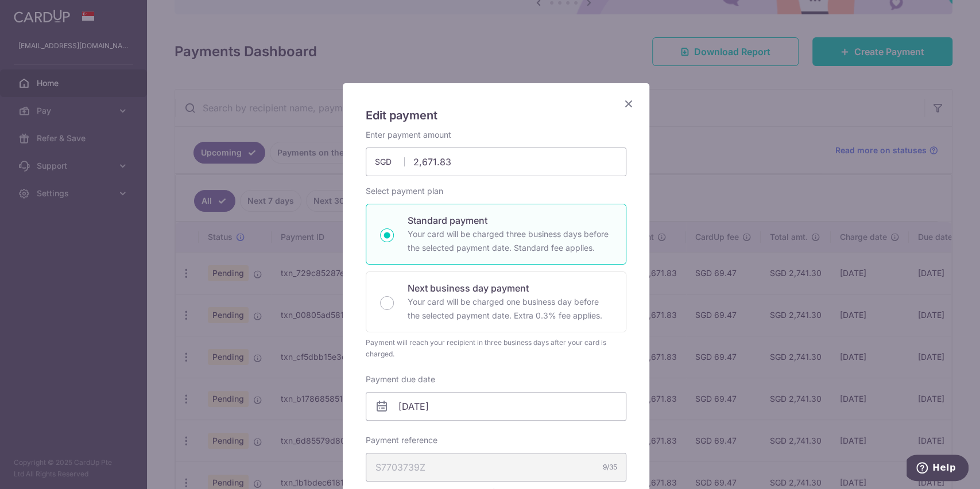
click at [622, 102] on icon "Close" at bounding box center [629, 103] width 14 height 14
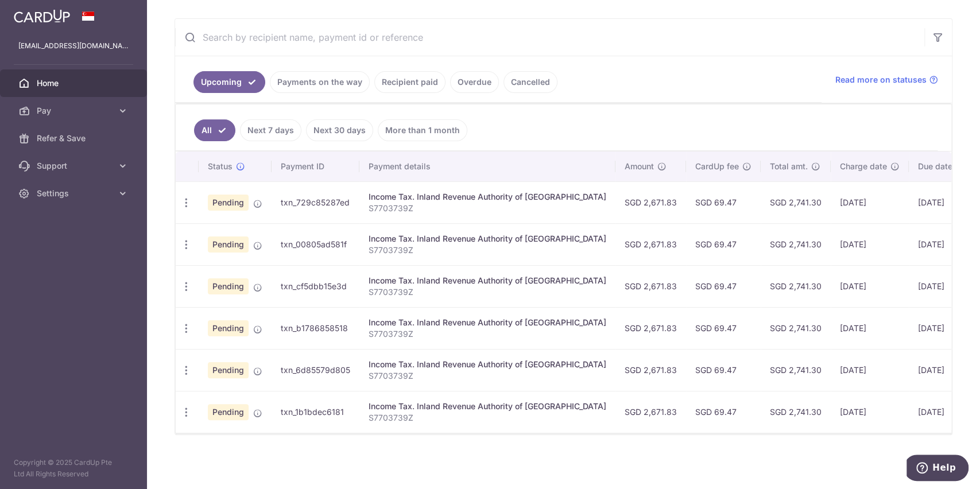
scroll to position [133, 0]
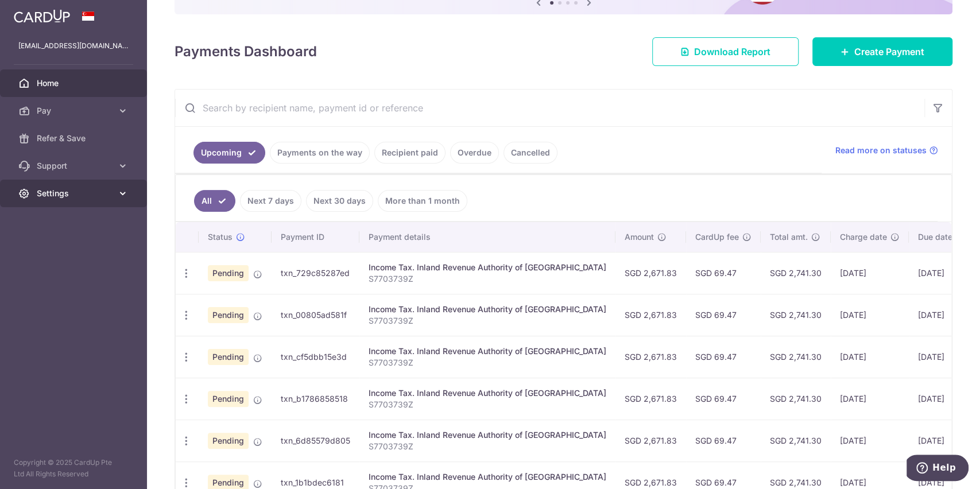
click at [64, 191] on span "Settings" at bounding box center [75, 193] width 76 height 11
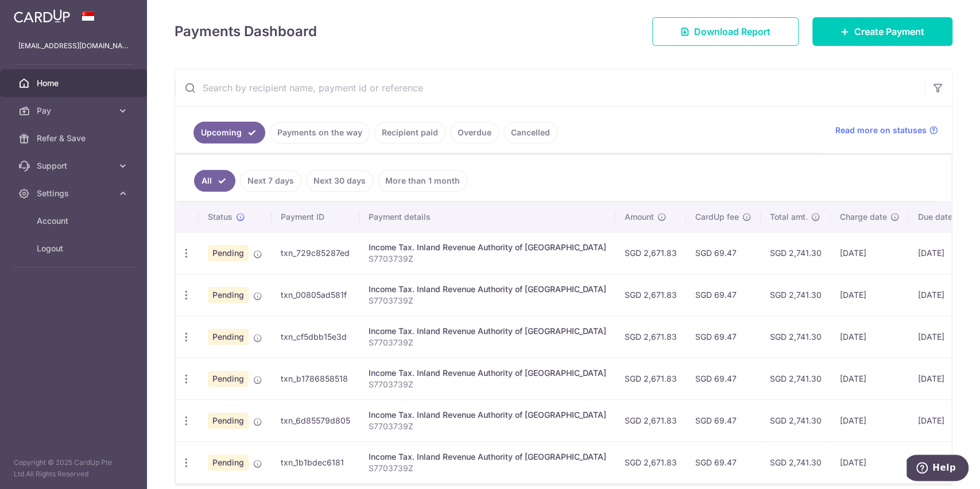
scroll to position [209, 0]
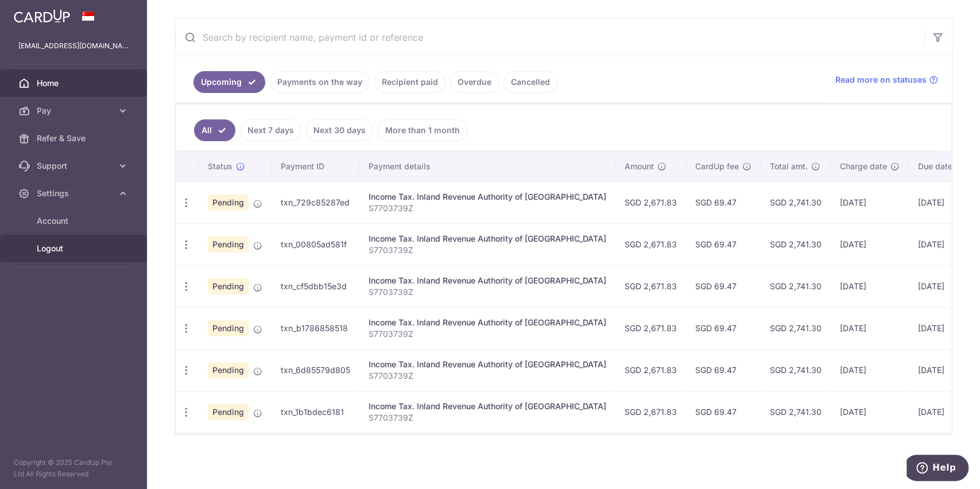
click at [60, 244] on span "Logout" at bounding box center [75, 248] width 76 height 11
